Goal: Obtain resource: Obtain resource

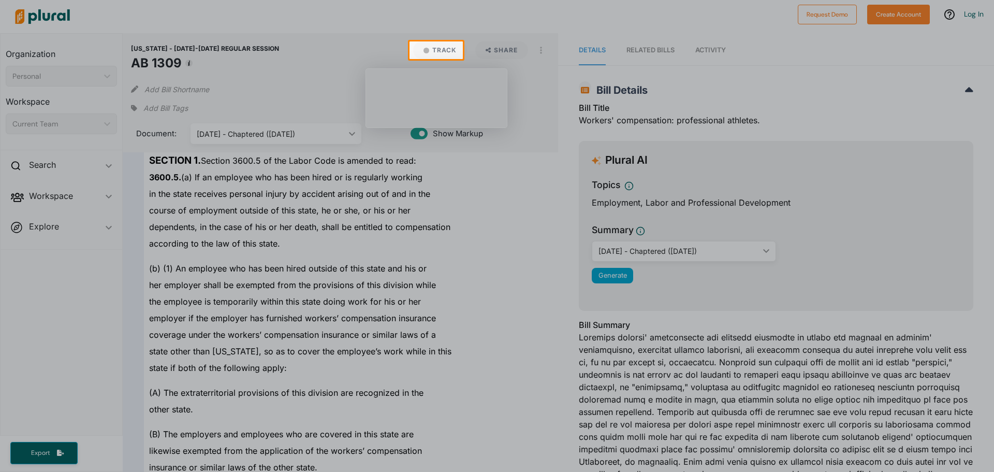
click at [488, 180] on div at bounding box center [497, 265] width 994 height 413
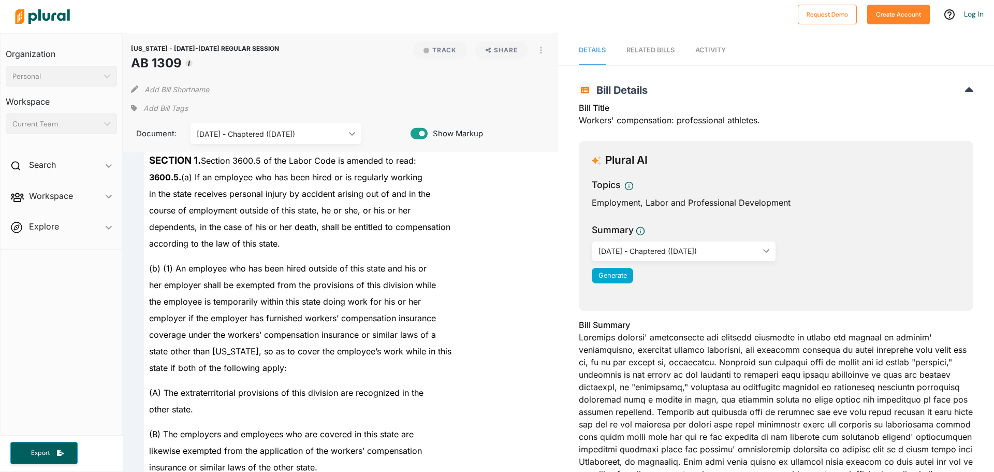
click at [490, 79] on div "Add Bill Shortname" at bounding box center [340, 87] width 419 height 21
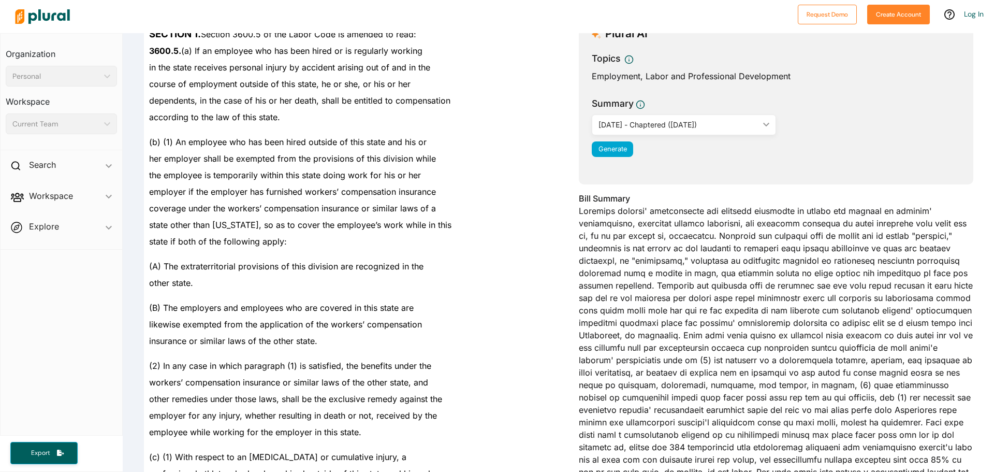
scroll to position [362, 0]
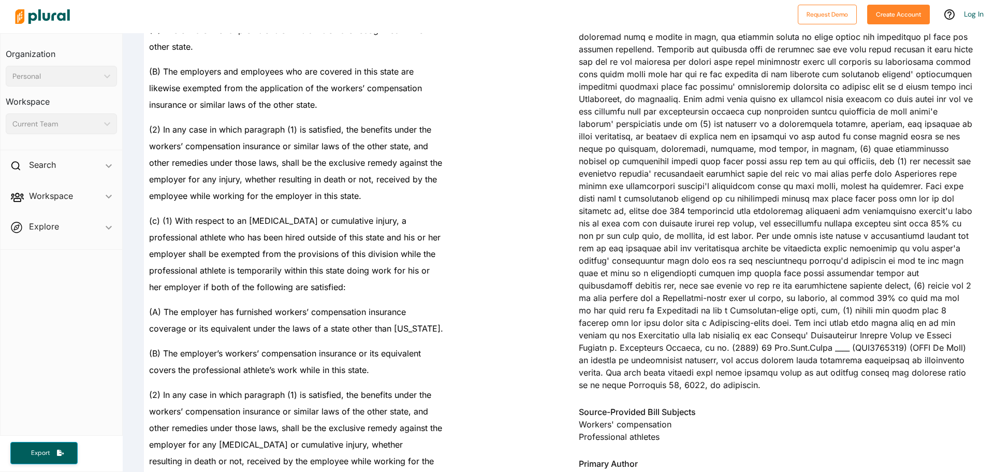
click at [249, 219] on span "(c) (1) With respect to an [MEDICAL_DATA] or cumulative injury, a" at bounding box center [277, 220] width 257 height 10
click at [245, 218] on span "(c) (1) With respect to an [MEDICAL_DATA] or cumulative injury, a" at bounding box center [277, 220] width 257 height 10
drag, startPoint x: 247, startPoint y: 218, endPoint x: 328, endPoint y: 211, distance: 81.6
click at [328, 211] on div "(c) (1) With respect to an [MEDICAL_DATA] or cumulative injury, a" at bounding box center [345, 216] width 403 height 25
copy span "[MEDICAL_DATA]"
